Goal: Task Accomplishment & Management: Manage account settings

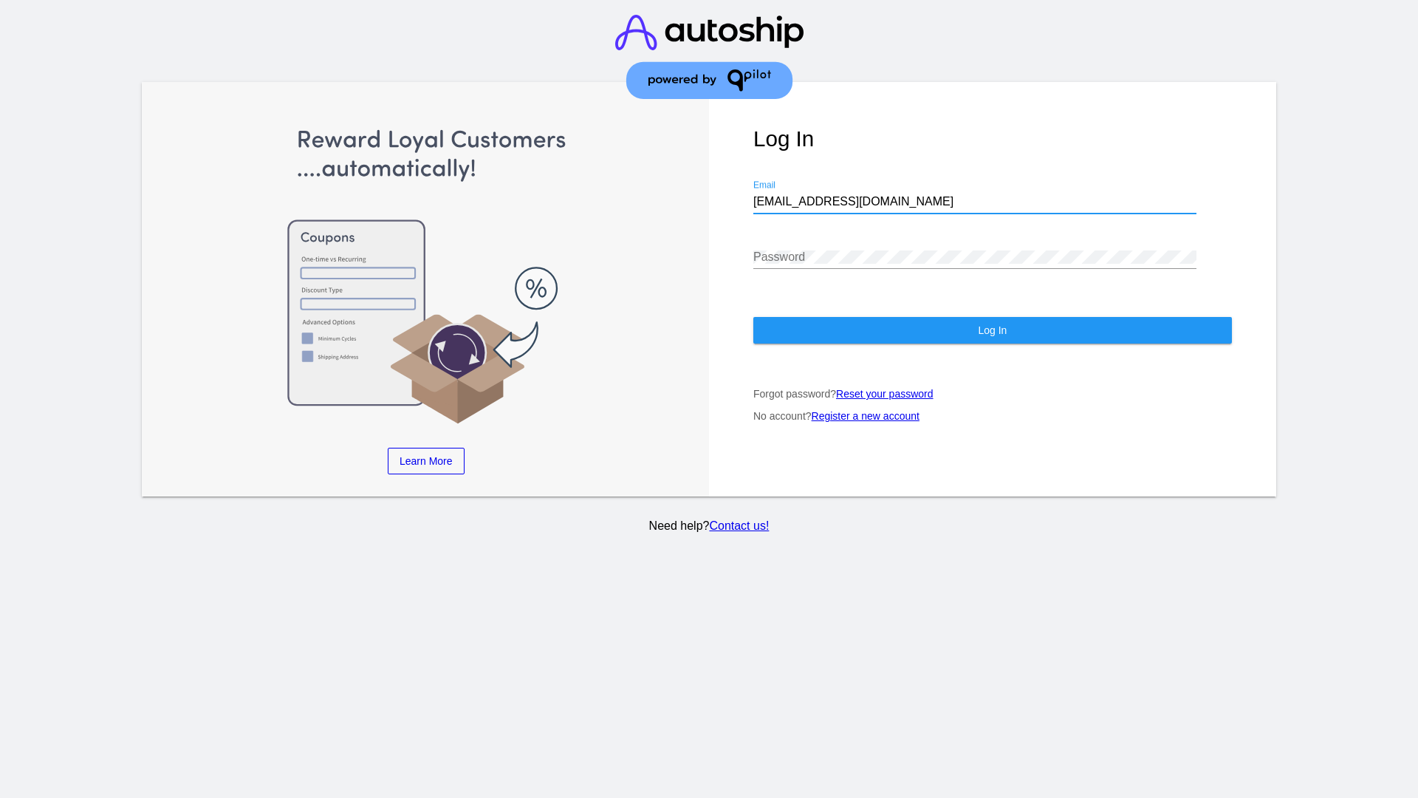
type input "[EMAIL_ADDRESS][DOMAIN_NAME]"
click at [992, 330] on span "Log In" at bounding box center [992, 330] width 29 height 12
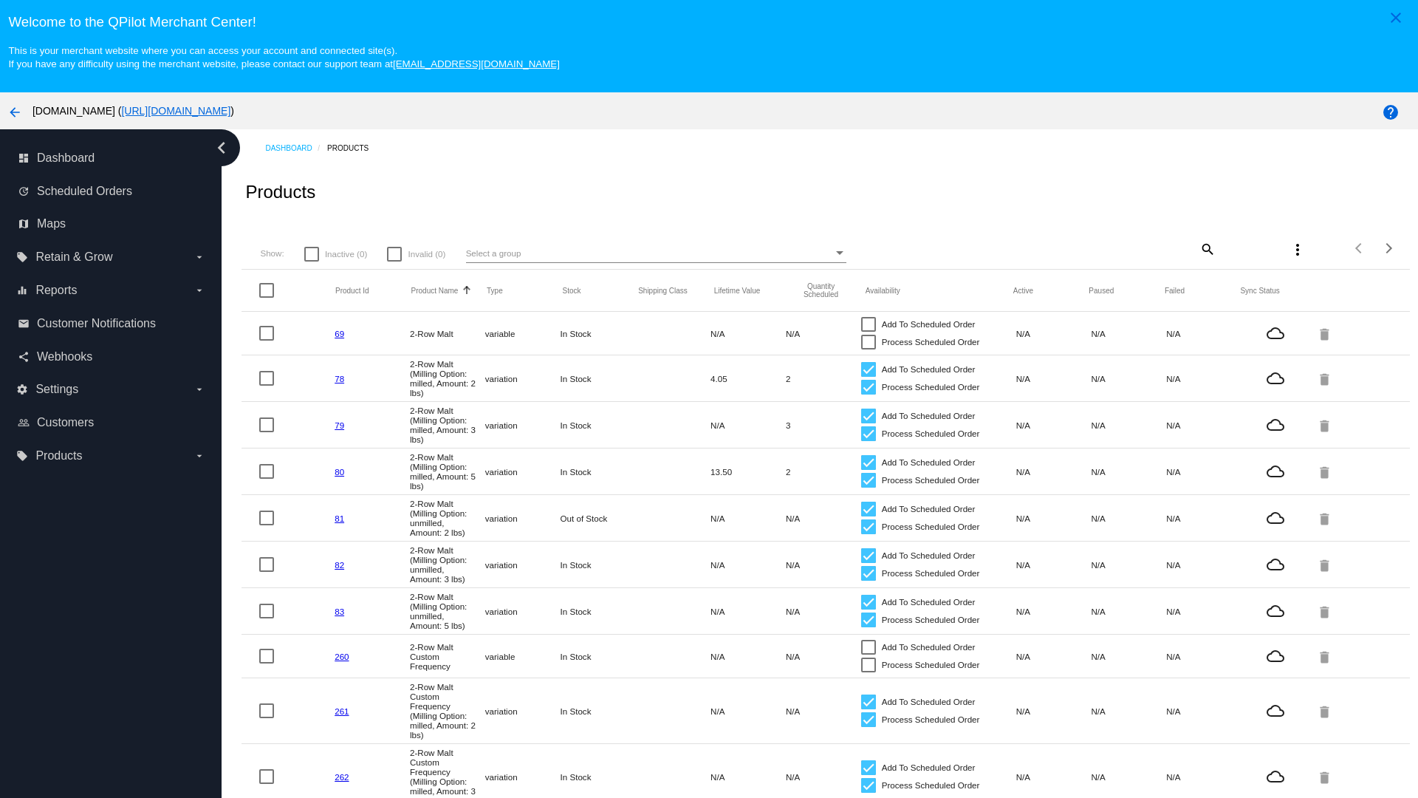
click at [1206, 248] on mat-icon "search" at bounding box center [1207, 248] width 18 height 23
type input "New Prd 1050"
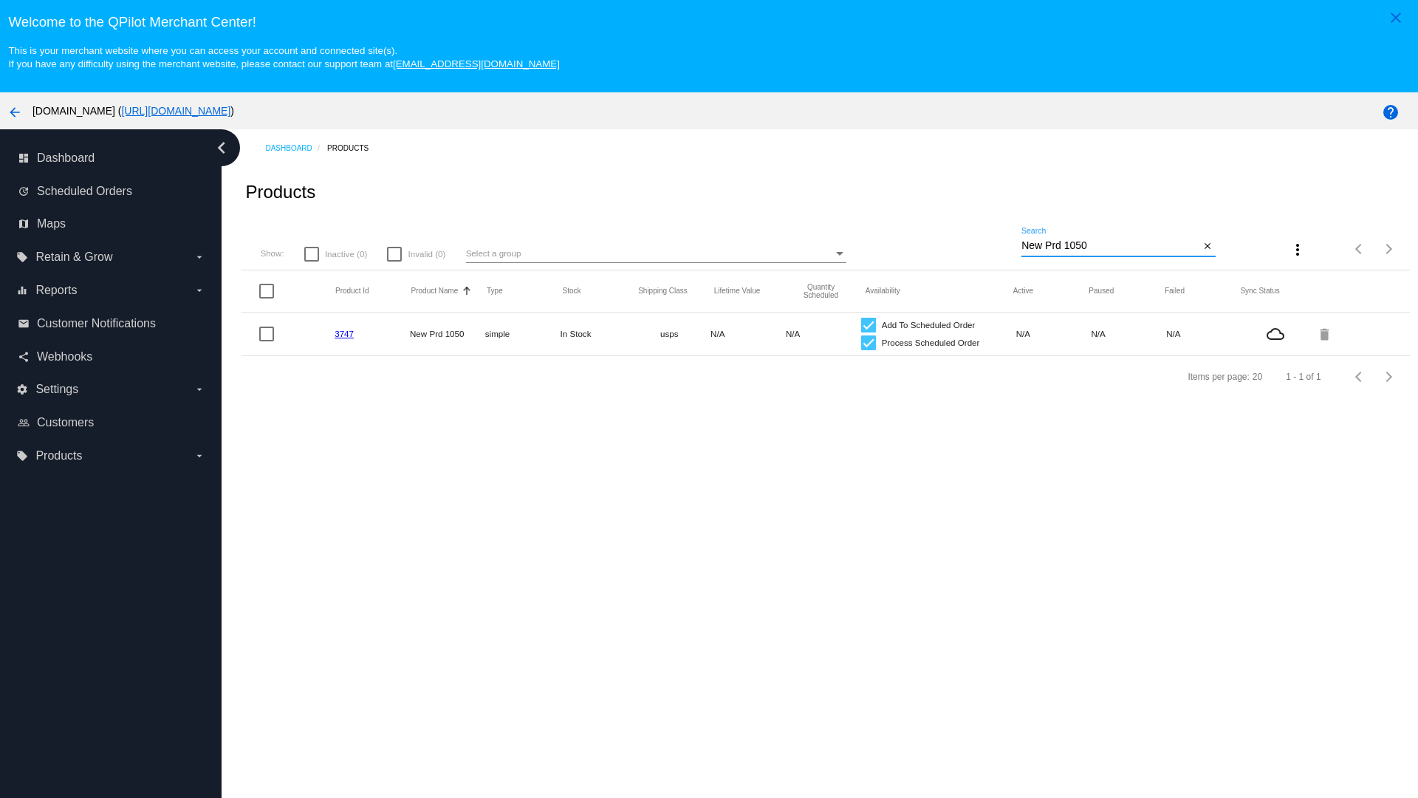
click at [344, 333] on link "3747" at bounding box center [344, 334] width 19 height 10
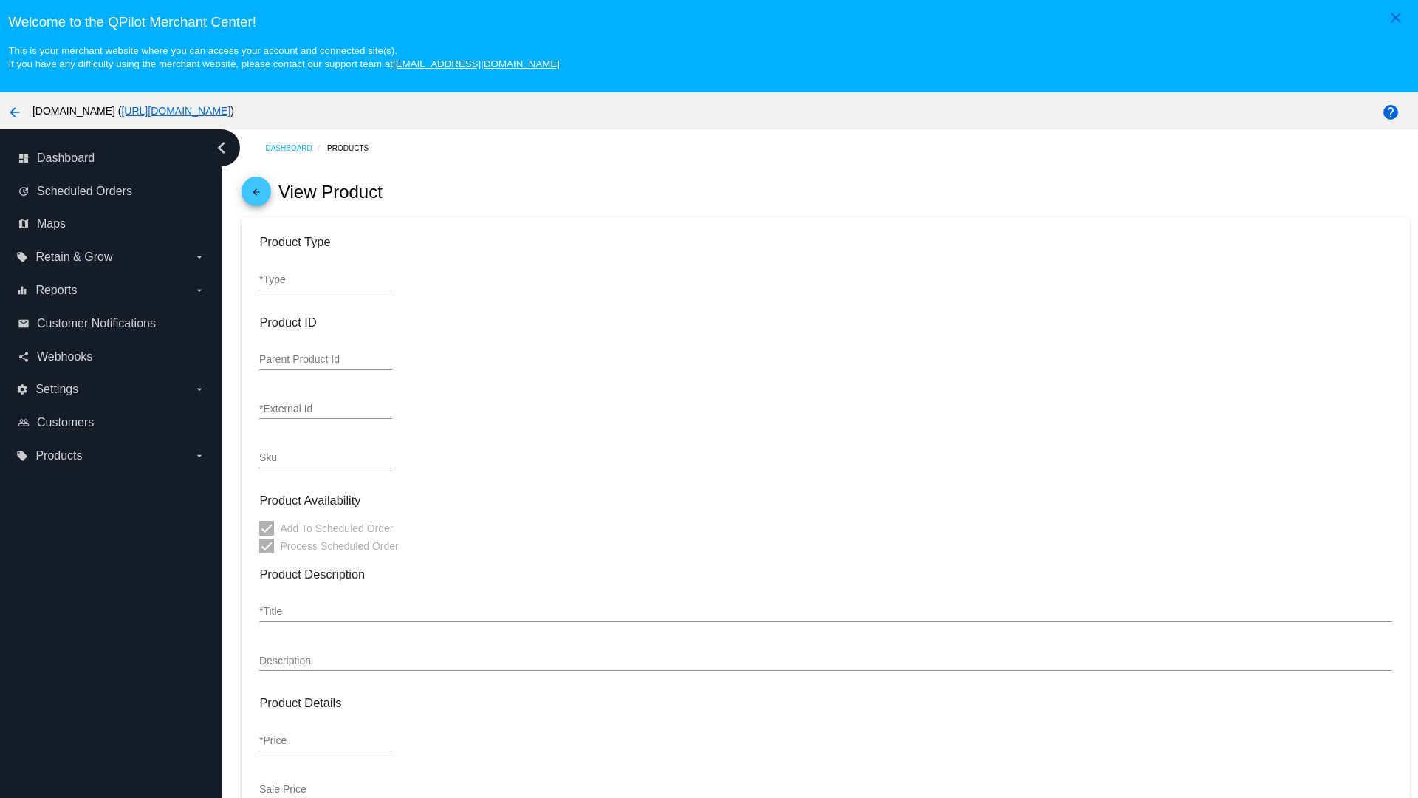
type input "simple"
type input "3747"
type input "new prd for testing"
type input "New Prd 1050"
type input "11"
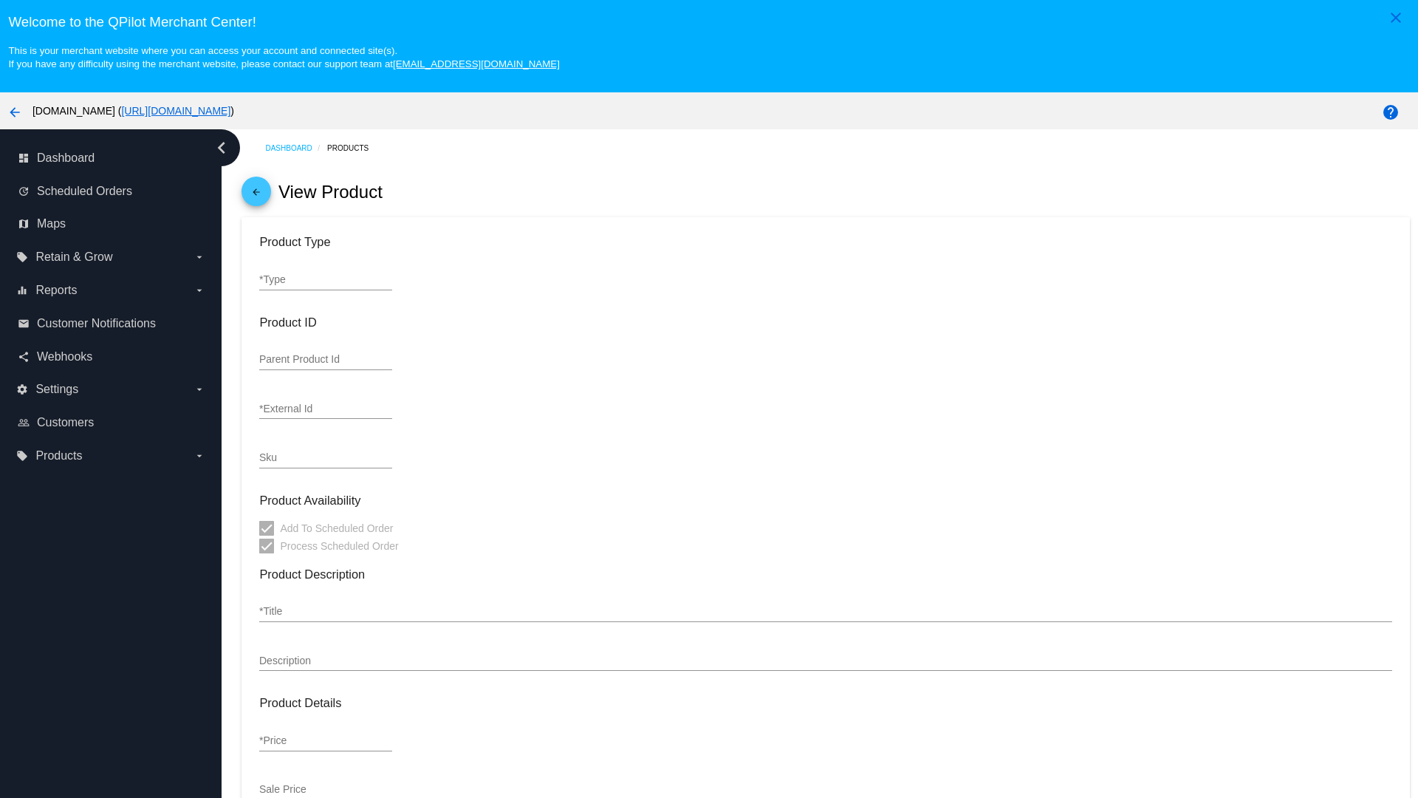
type input "9"
type input "2"
type input "10"
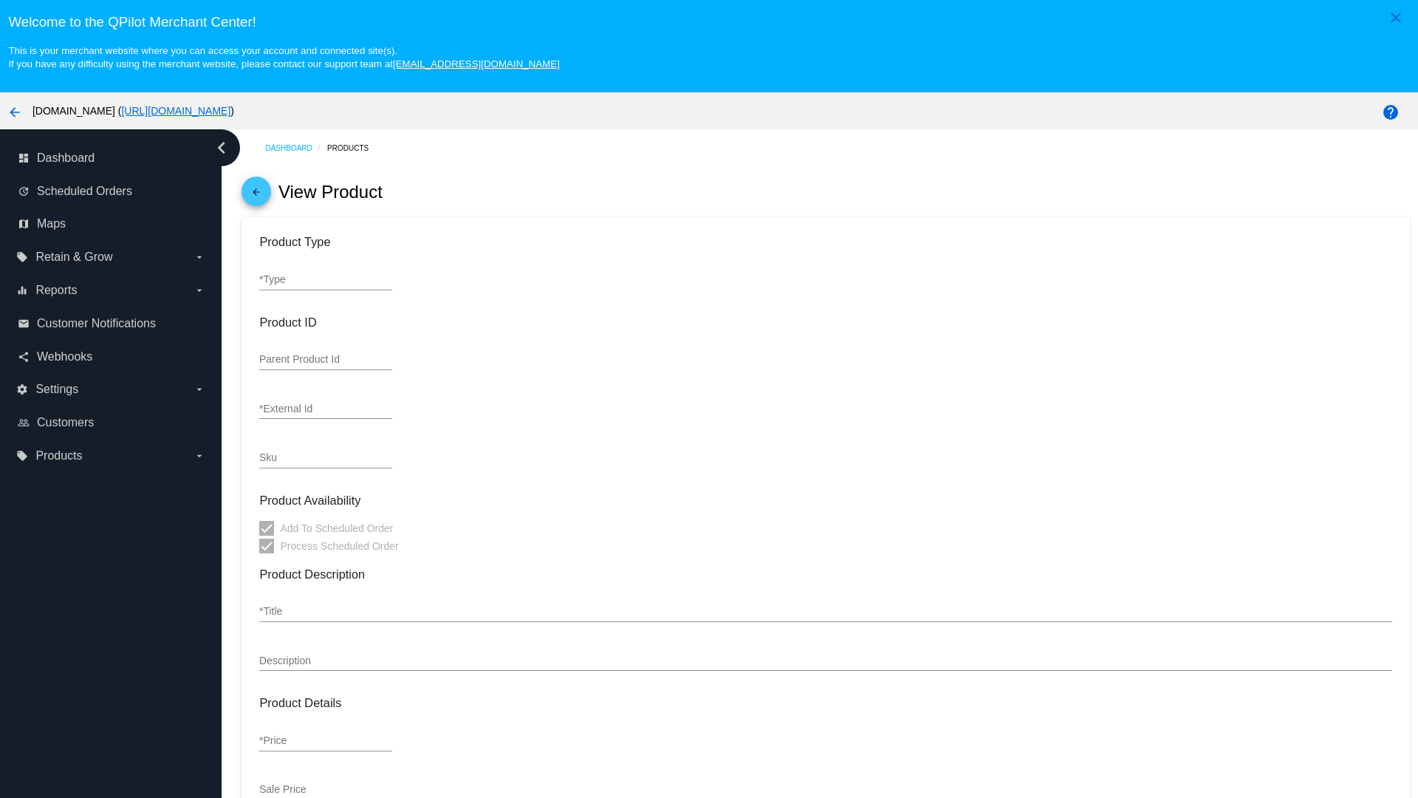
type input "usps"
type input "reduced-rate"
type input "In Stock"
click at [256, 195] on mat-icon "arrow_back" at bounding box center [256, 196] width 18 height 18
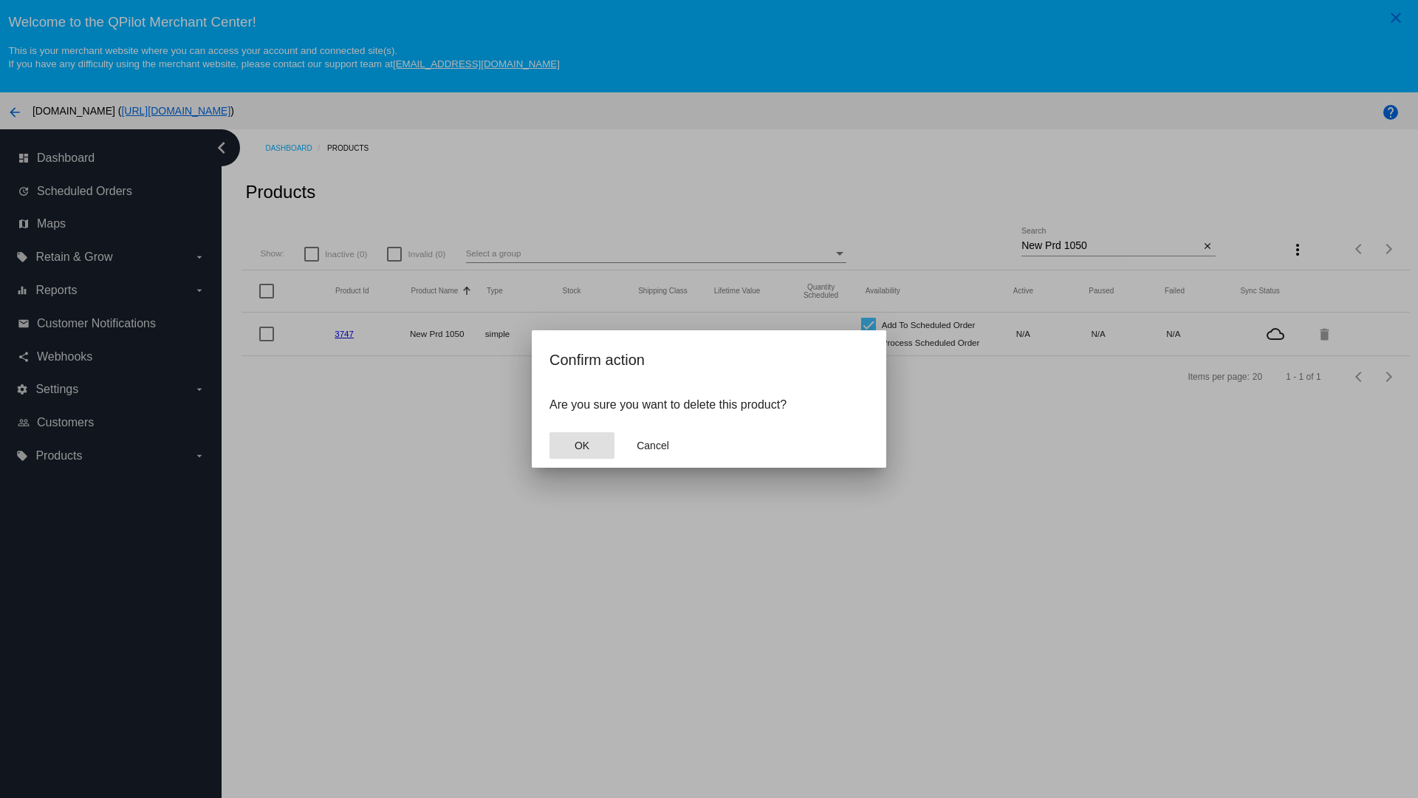
click at [581, 445] on span "OK" at bounding box center [582, 446] width 15 height 12
